Goal: Information Seeking & Learning: Learn about a topic

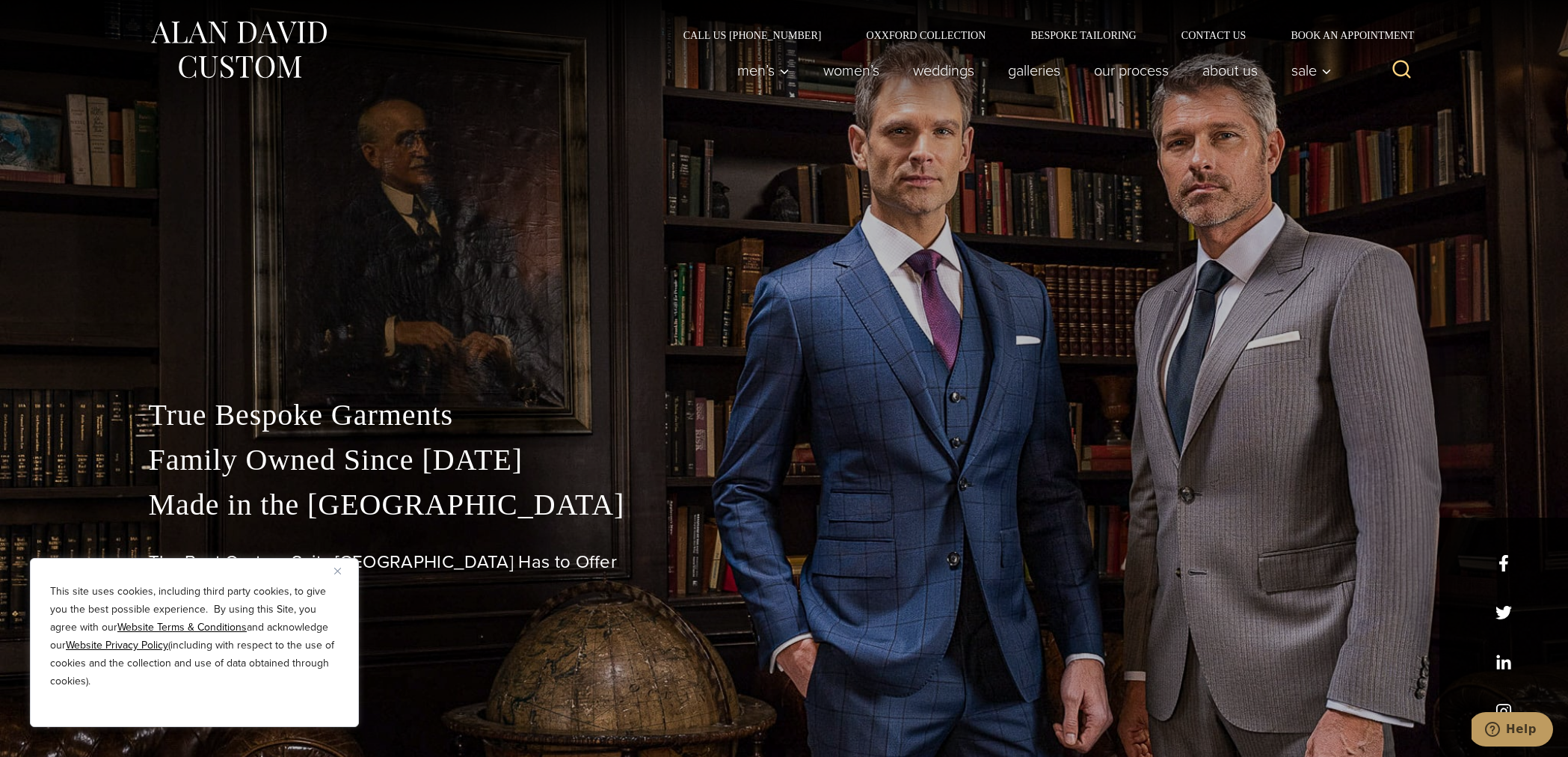
click at [336, 575] on button "Close" at bounding box center [343, 571] width 17 height 17
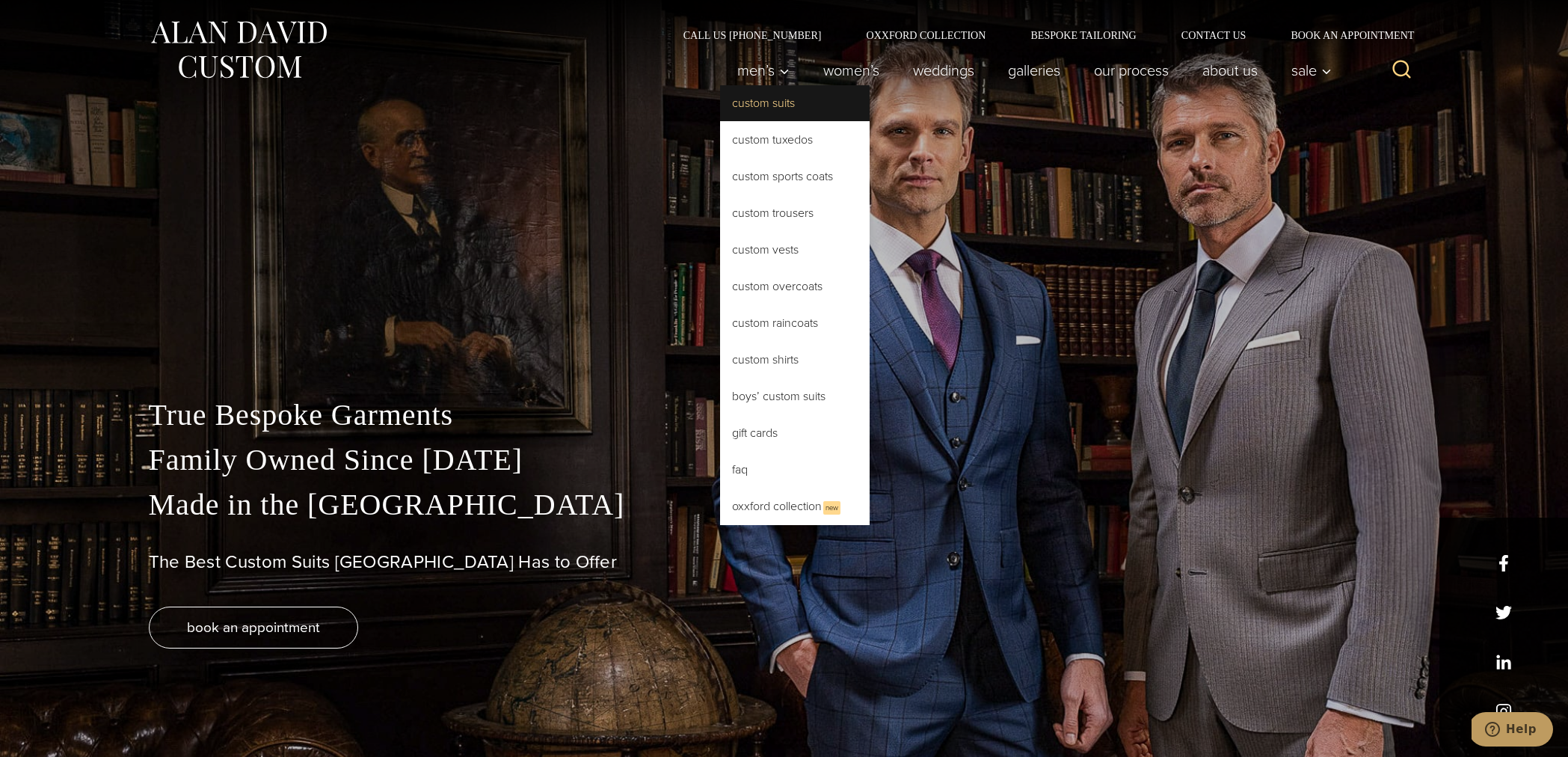
click at [754, 110] on link "Custom Suits" at bounding box center [795, 103] width 149 height 36
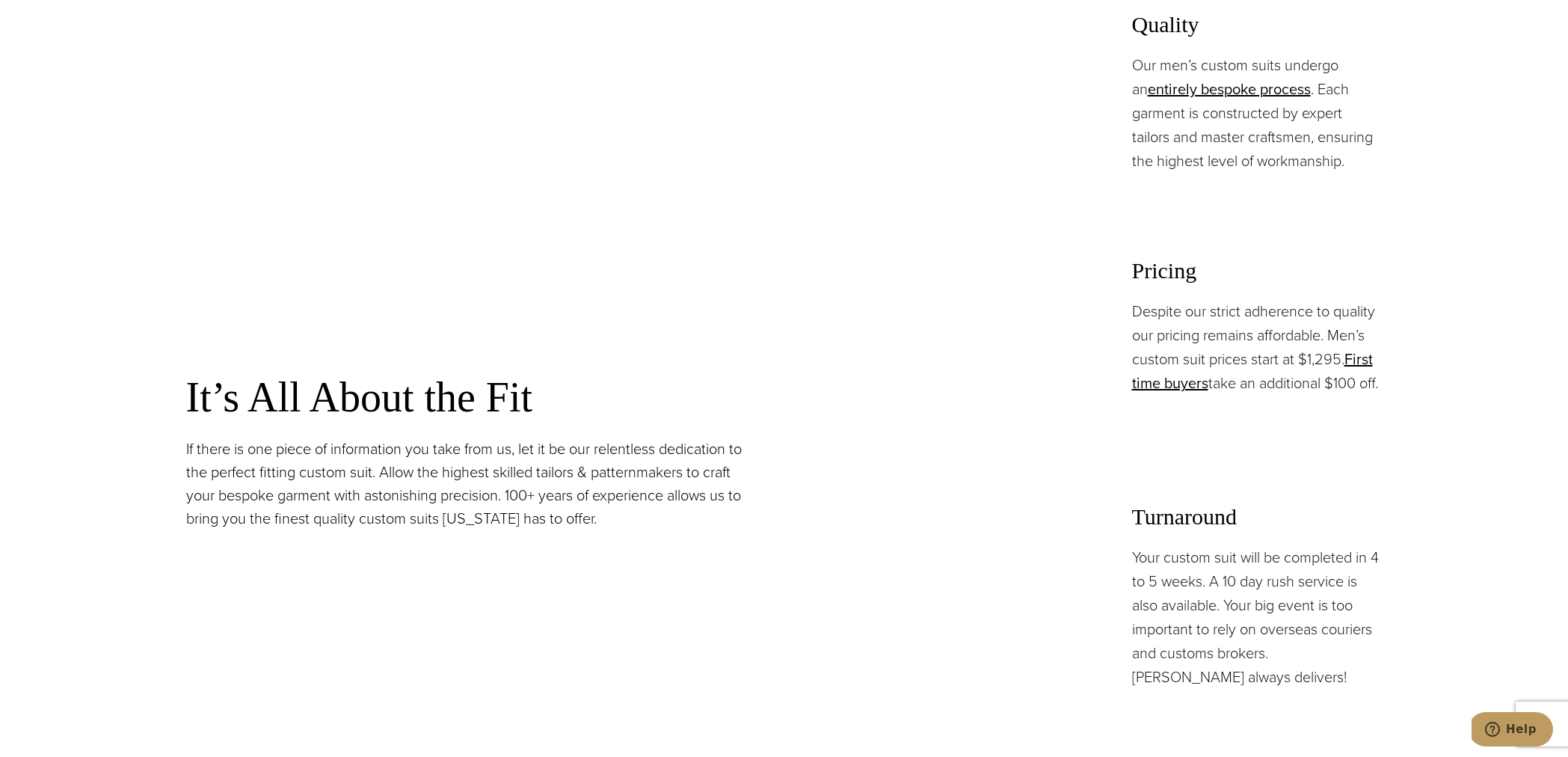
scroll to position [1260, 0]
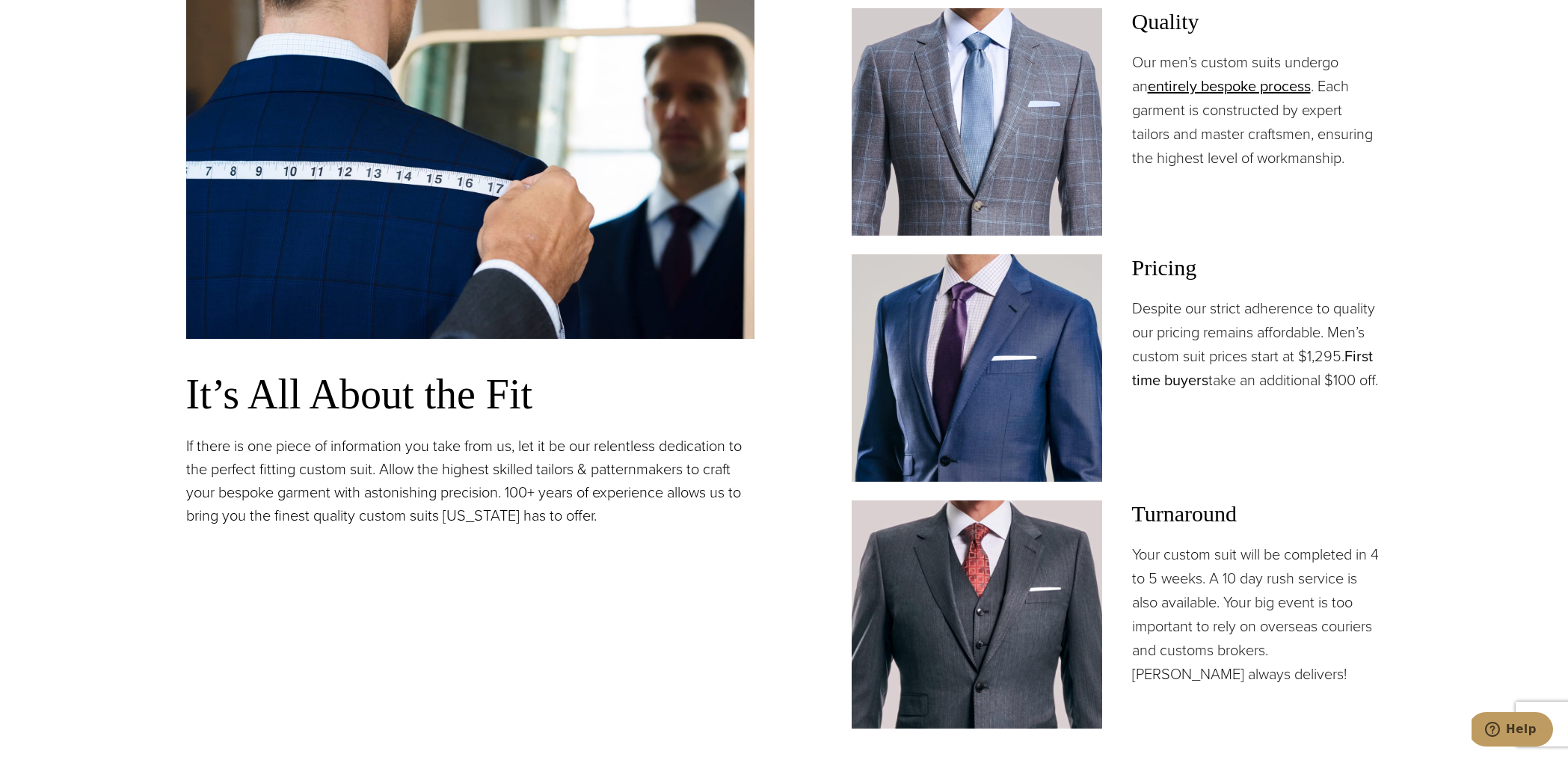
click at [1184, 384] on link "First time buyers" at bounding box center [1252, 368] width 241 height 47
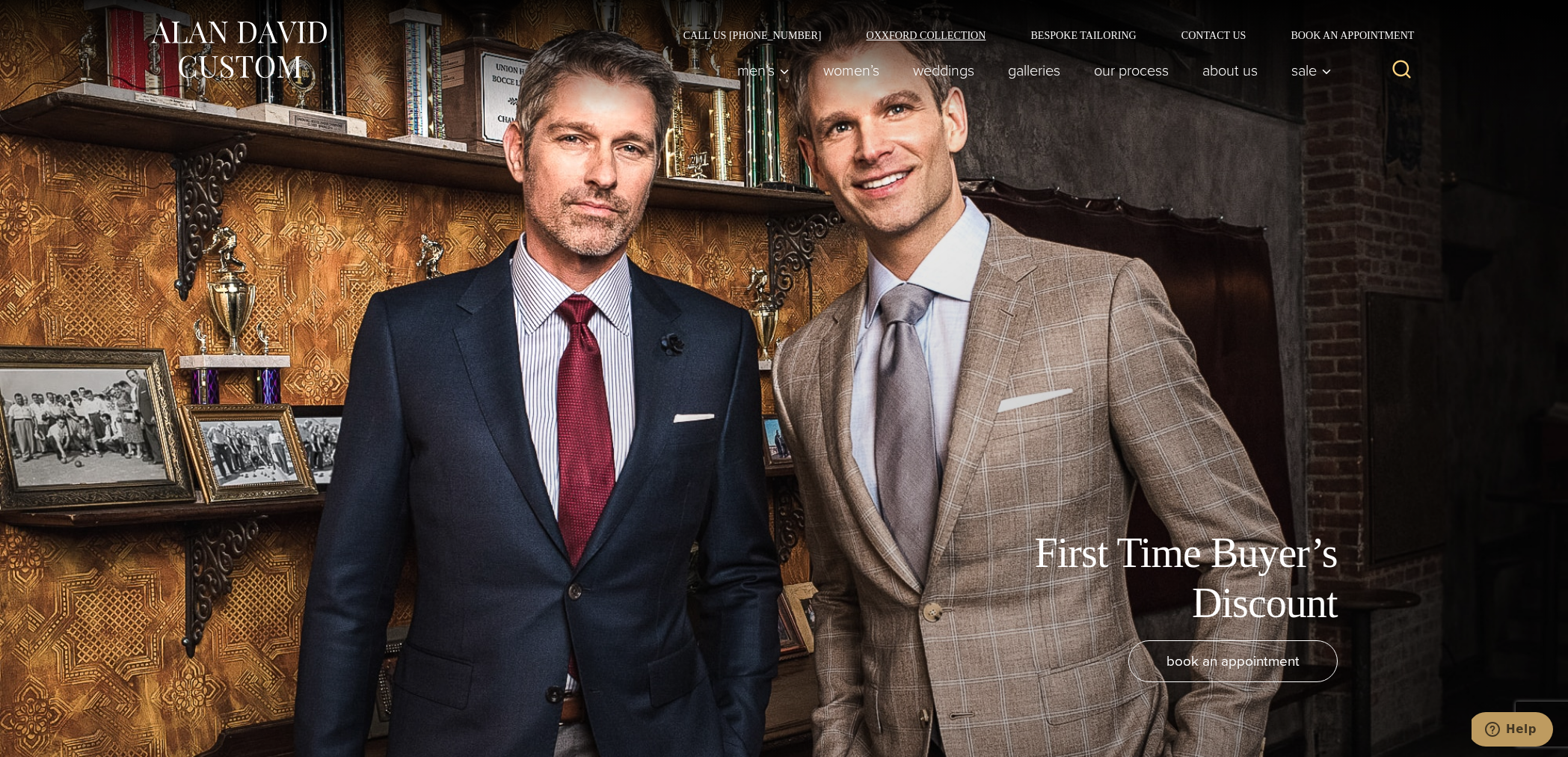
click at [958, 32] on link "Oxxford Collection" at bounding box center [925, 35] width 164 height 11
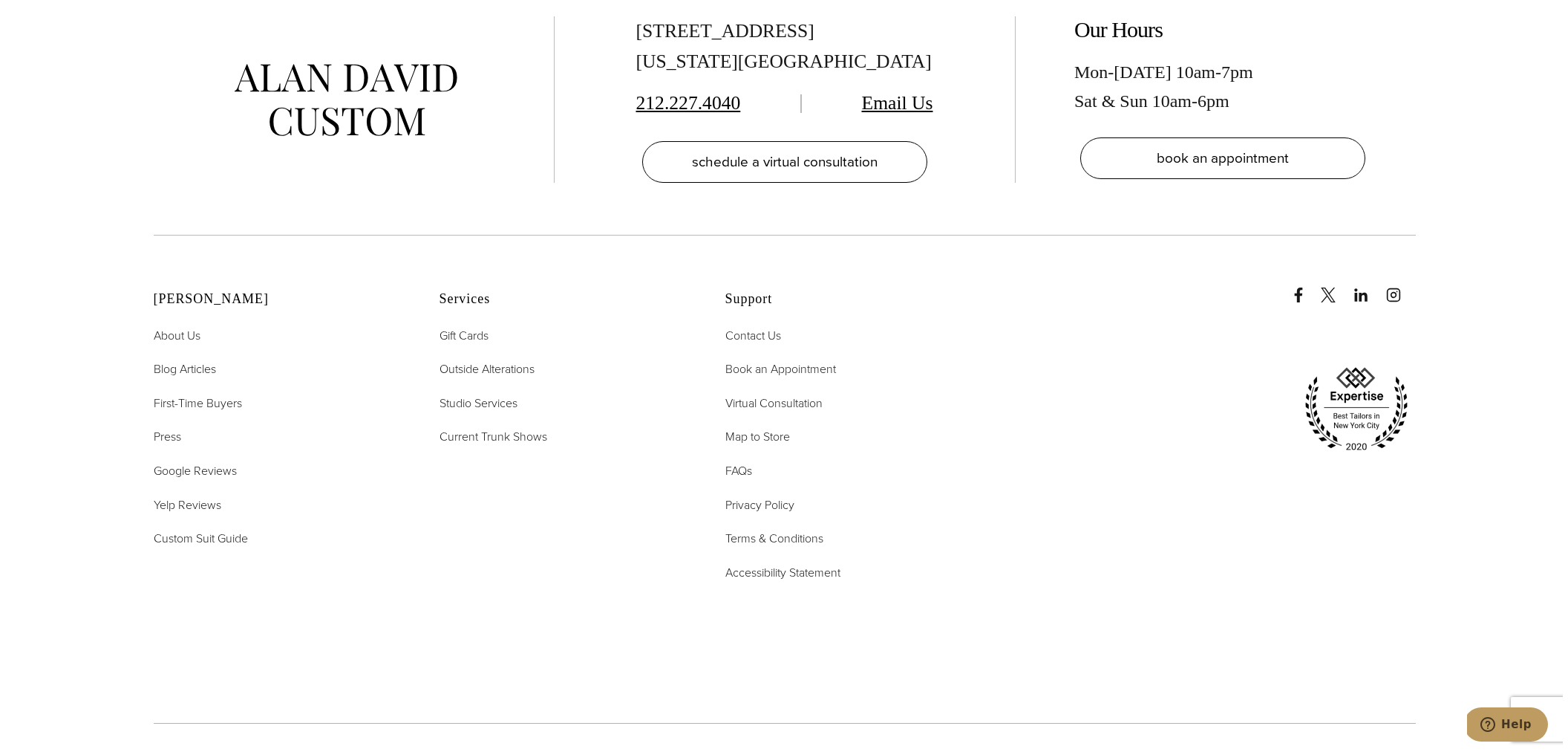
scroll to position [6313, 0]
